Goal: Contribute content: Contribute content

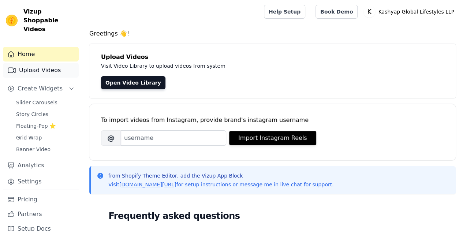
click at [35, 63] on link "Upload Videos" at bounding box center [41, 70] width 76 height 15
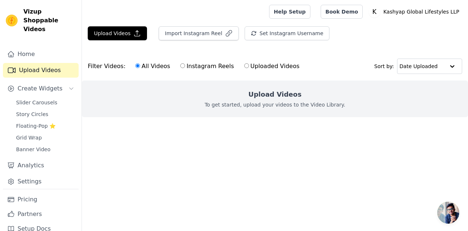
click at [246, 70] on label "Uploaded Videos" at bounding box center [272, 66] width 56 height 10
click at [246, 68] on input "Uploaded Videos" at bounding box center [246, 65] width 5 height 5
radio input "true"
click at [216, 72] on div "All Videos Instagram Reels Uploaded Videos" at bounding box center [217, 66] width 172 height 17
click at [187, 68] on label "Instagram Reels" at bounding box center [207, 66] width 54 height 10
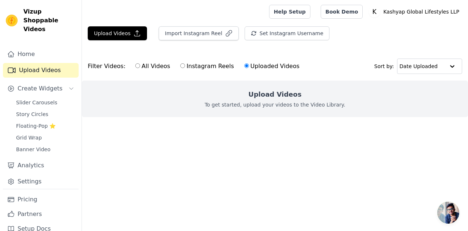
click at [185, 68] on input "Instagram Reels" at bounding box center [182, 65] width 5 height 5
radio input "true"
click at [170, 65] on div "All Videos Instagram Reels Uploaded Videos" at bounding box center [217, 66] width 172 height 17
click at [225, 29] on button "Import Instagram Reel" at bounding box center [199, 33] width 80 height 14
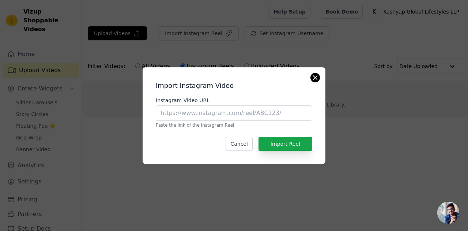
click at [320, 75] on div "Import Instagram Video Instagram Video URL Paste the link of the Instagram Reel…" at bounding box center [234, 115] width 183 height 97
click at [313, 75] on button "Close modal" at bounding box center [315, 77] width 9 height 9
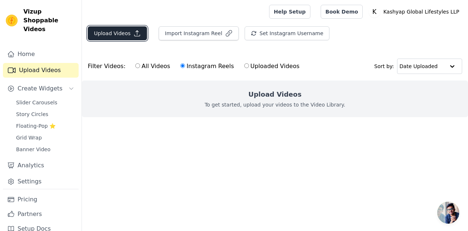
click at [128, 40] on button "Upload Videos" at bounding box center [117, 33] width 59 height 14
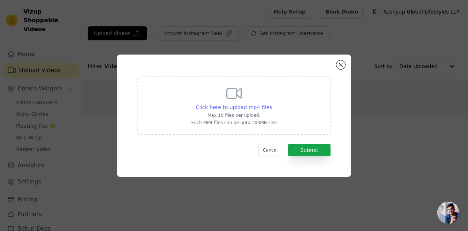
click at [260, 104] on div "Click here to upload mp4 files" at bounding box center [234, 107] width 76 height 7
click at [272, 104] on input "Click here to upload mp4 files Max 10 files per upload. Each MP4 files can be u…" at bounding box center [272, 103] width 0 height 0
type input "C:\fakepath\2025-09-02_173947_video.MP4"
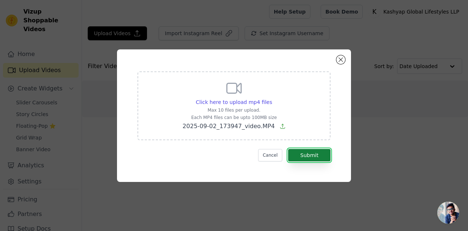
click at [311, 150] on button "Submit" at bounding box center [309, 155] width 42 height 12
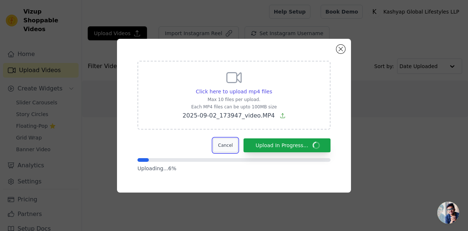
click at [233, 150] on button "Cancel" at bounding box center [225, 145] width 25 height 14
